Goal: Task Accomplishment & Management: Manage account settings

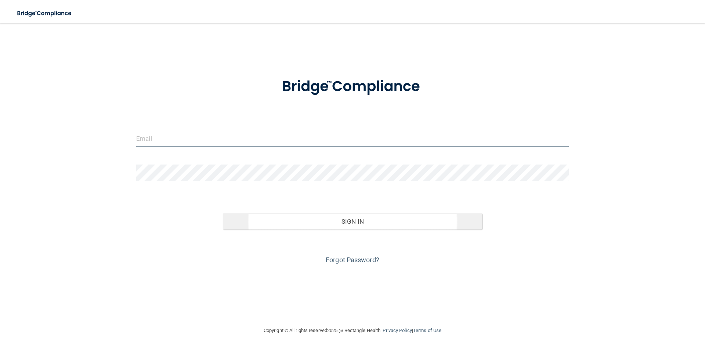
type input "[EMAIL_ADDRESS][DOMAIN_NAME]"
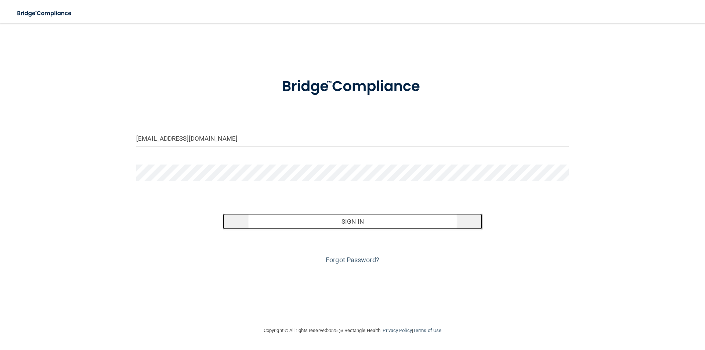
click at [343, 225] on button "Sign In" at bounding box center [353, 221] width 260 height 16
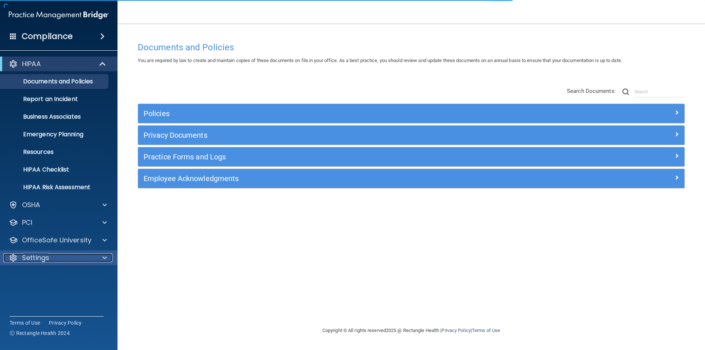
click at [46, 256] on p "Settings" at bounding box center [35, 258] width 27 height 9
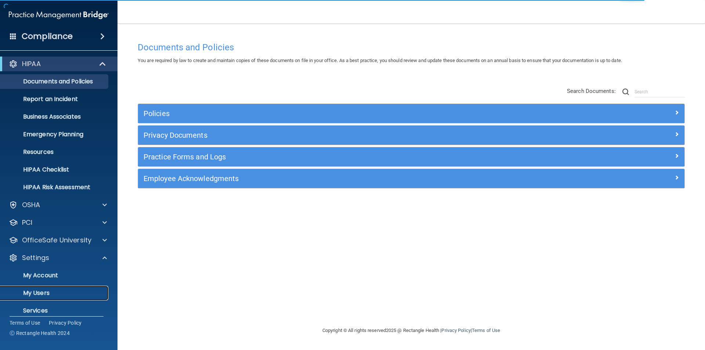
click at [35, 288] on link "My Users" at bounding box center [51, 293] width 116 height 15
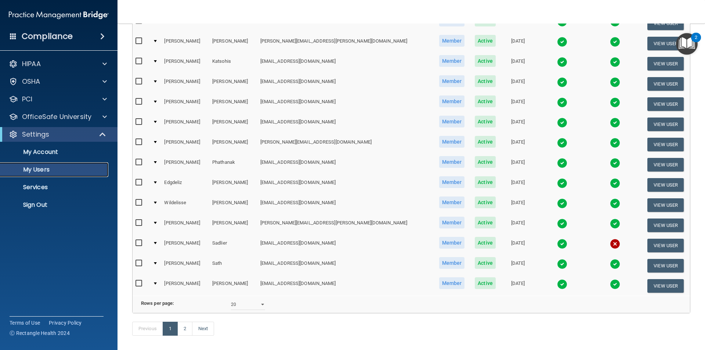
scroll to position [147, 0]
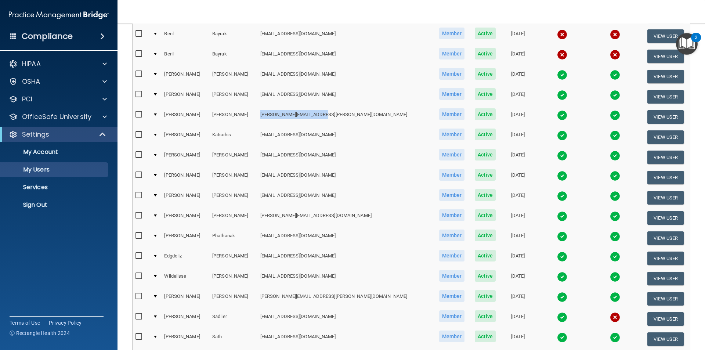
drag, startPoint x: 258, startPoint y: 115, endPoint x: 323, endPoint y: 117, distance: 64.3
click at [323, 117] on td "[PERSON_NAME][EMAIL_ADDRESS][PERSON_NAME][DOMAIN_NAME]" at bounding box center [346, 117] width 176 height 20
copy td "[PERSON_NAME][EMAIL_ADDRESS][PERSON_NAME][DOMAIN_NAME]"
drag, startPoint x: 258, startPoint y: 176, endPoint x: 320, endPoint y: 174, distance: 61.8
click at [320, 174] on td "[EMAIL_ADDRESS][DOMAIN_NAME]" at bounding box center [346, 178] width 176 height 20
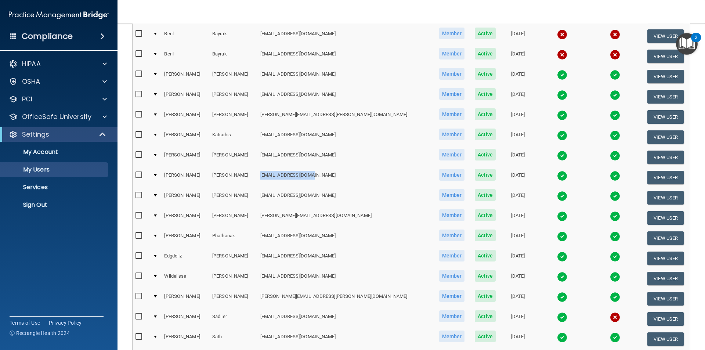
copy td "[EMAIL_ADDRESS][DOMAIN_NAME]"
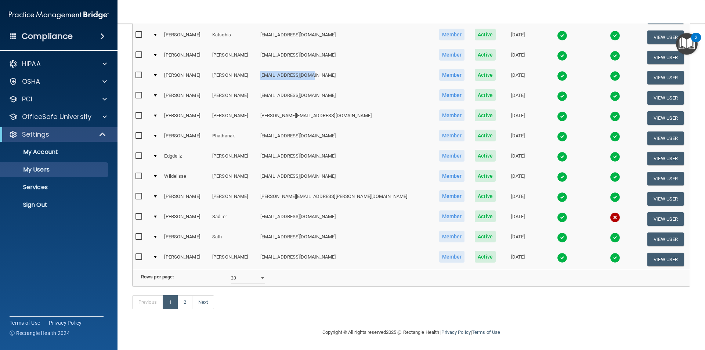
scroll to position [257, 0]
drag, startPoint x: 260, startPoint y: 167, endPoint x: 324, endPoint y: 163, distance: 64.8
click at [324, 169] on td "[EMAIL_ADDRESS][DOMAIN_NAME]" at bounding box center [346, 179] width 176 height 20
click at [276, 169] on td "[EMAIL_ADDRESS][DOMAIN_NAME]" at bounding box center [346, 179] width 176 height 20
drag, startPoint x: 247, startPoint y: 164, endPoint x: 344, endPoint y: 172, distance: 97.6
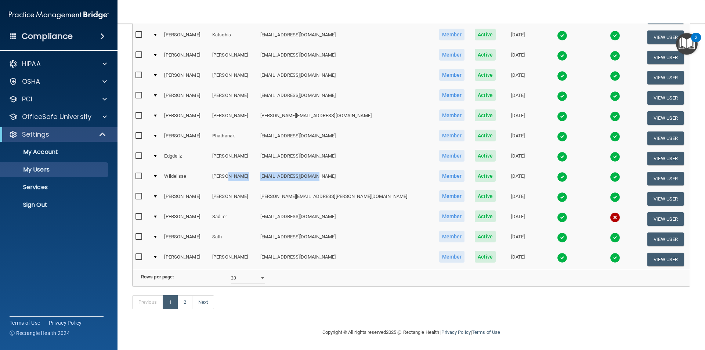
click at [344, 172] on tr "Wildelisse [PERSON_NAME] [EMAIL_ADDRESS][DOMAIN_NAME] Member Active [DATE] View…" at bounding box center [412, 179] width 558 height 20
copy tr "[EMAIL_ADDRESS][DOMAIN_NAME]"
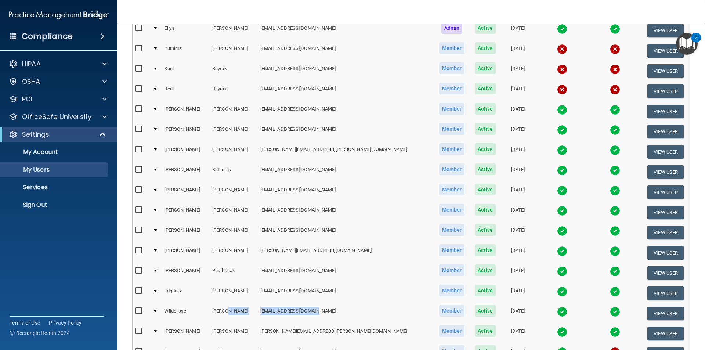
scroll to position [110, 0]
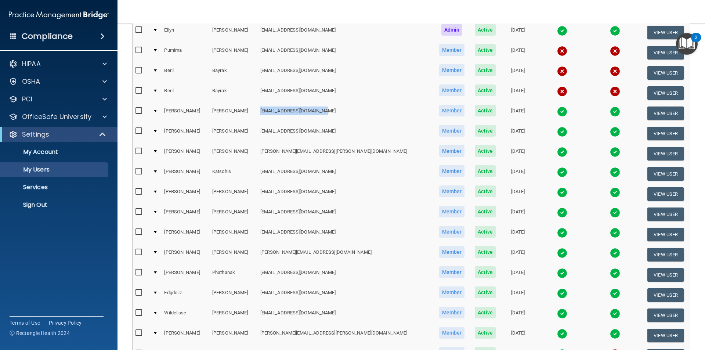
drag, startPoint x: 258, startPoint y: 109, endPoint x: 326, endPoint y: 107, distance: 68.0
click at [326, 107] on td "[EMAIL_ADDRESS][DOMAIN_NAME]" at bounding box center [346, 113] width 176 height 20
copy td "[EMAIL_ADDRESS][DOMAIN_NAME]"
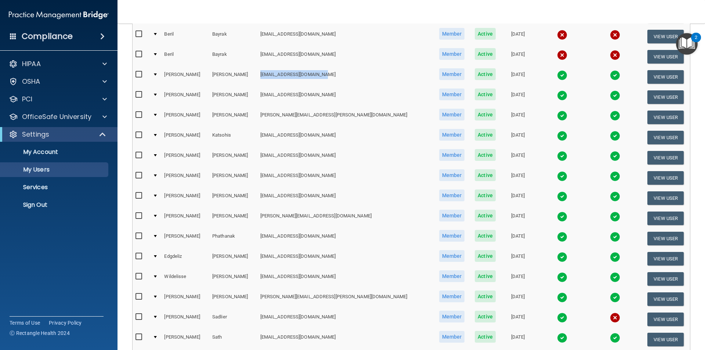
scroll to position [147, 0]
drag, startPoint x: 258, startPoint y: 258, endPoint x: 309, endPoint y: 253, distance: 51.3
click at [309, 253] on td "[EMAIL_ADDRESS][DOMAIN_NAME]" at bounding box center [346, 258] width 176 height 20
copy td "[EMAIL_ADDRESS][DOMAIN_NAME]"
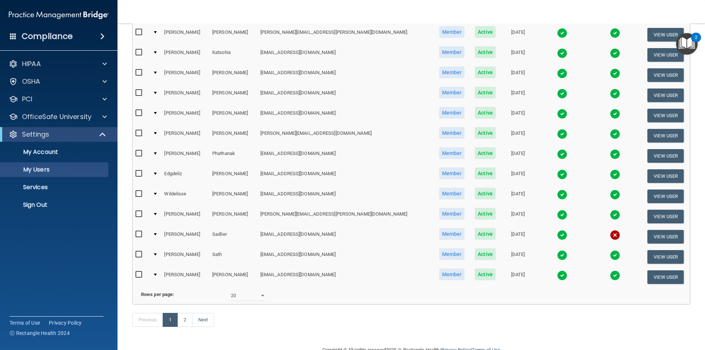
scroll to position [258, 0]
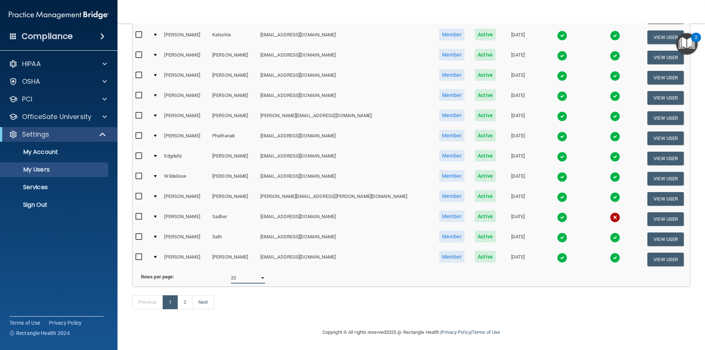
click at [249, 274] on select "10 20 30 40 all" at bounding box center [248, 278] width 34 height 11
select select "30"
click at [231, 273] on select "10 20 30 40 all" at bounding box center [248, 278] width 34 height 11
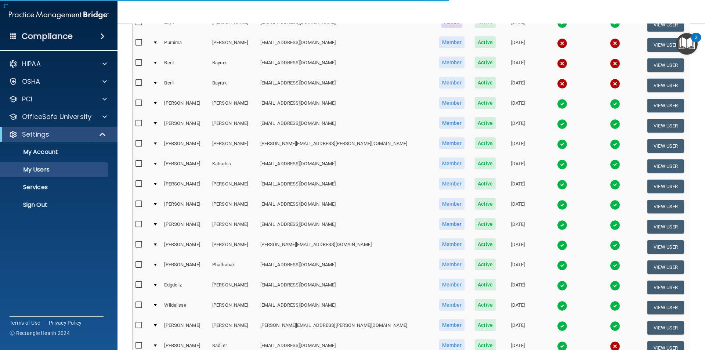
select select "30"
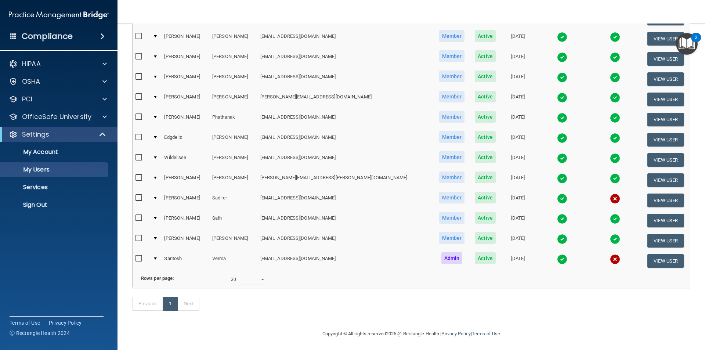
scroll to position [278, 0]
